Goal: Obtain resource: Download file/media

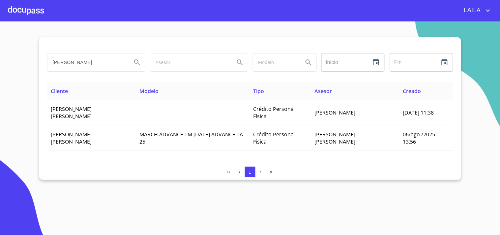
click at [32, 14] on div at bounding box center [26, 10] width 36 height 21
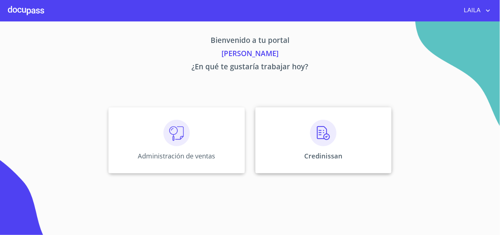
click at [326, 148] on div "Credinissan" at bounding box center [324, 140] width 136 height 66
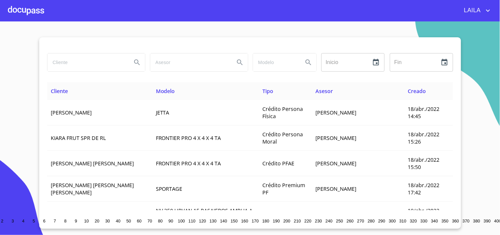
click at [93, 64] on input "search" at bounding box center [87, 62] width 79 height 18
type input "[PERSON_NAME] [PERSON_NAME]"
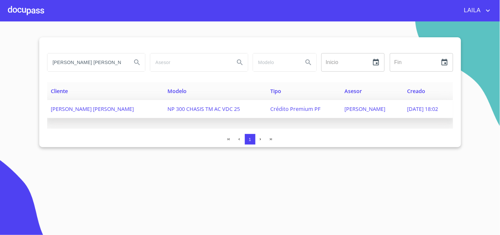
click at [63, 112] on td "[PERSON_NAME] [PERSON_NAME]" at bounding box center [105, 109] width 116 height 18
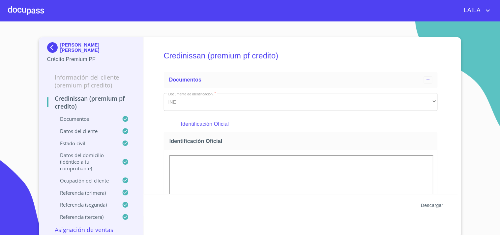
click at [431, 206] on span "Descargar" at bounding box center [432, 205] width 22 height 8
